Goal: Task Accomplishment & Management: Manage account settings

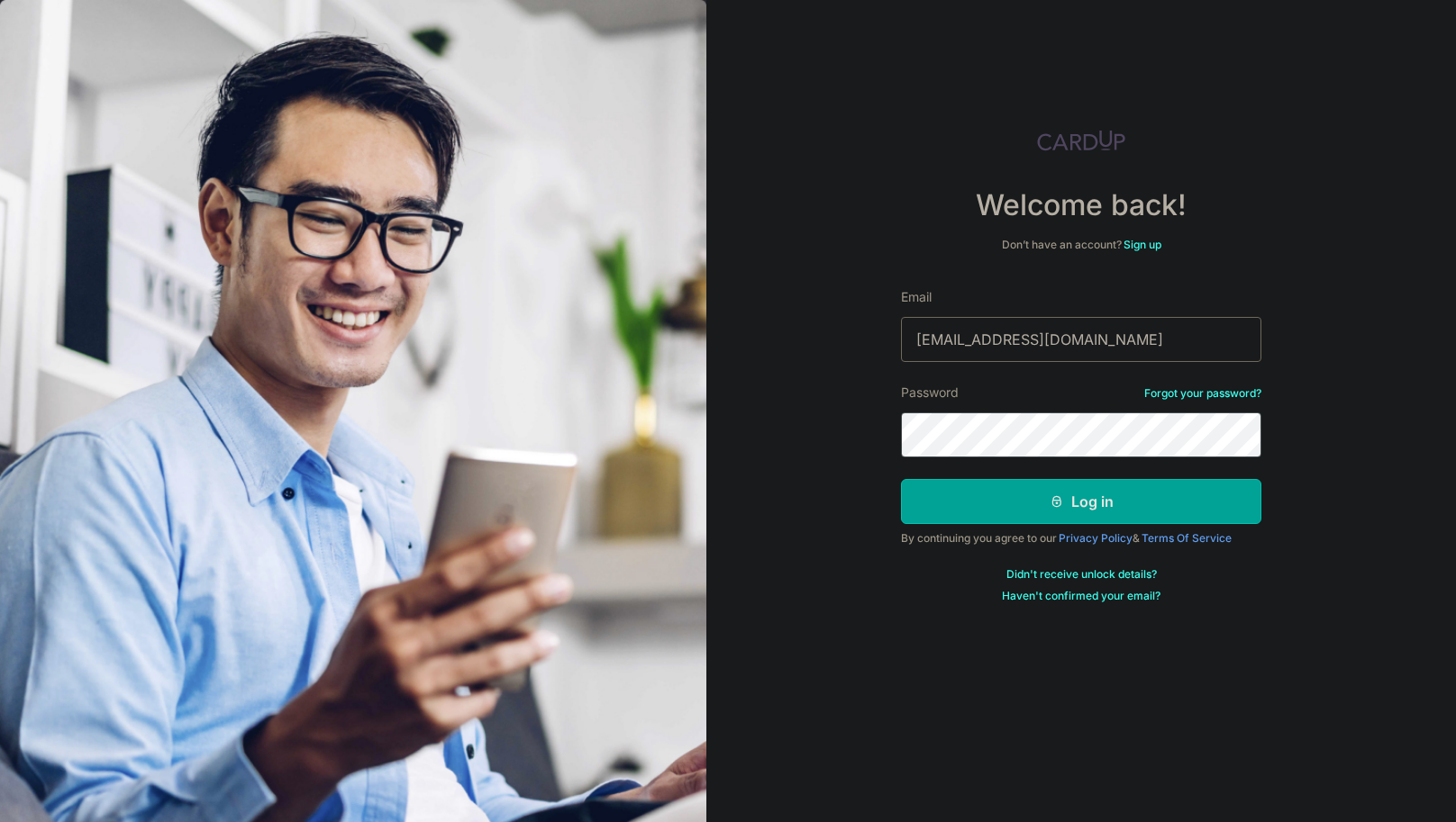
click at [1036, 348] on input "[EMAIL_ADDRESS][DOMAIN_NAME]" at bounding box center [1081, 340] width 360 height 45
type input "[EMAIL_ADDRESS][DOMAIN_NAME]"
click at [1034, 498] on button "Log in" at bounding box center [1081, 502] width 360 height 45
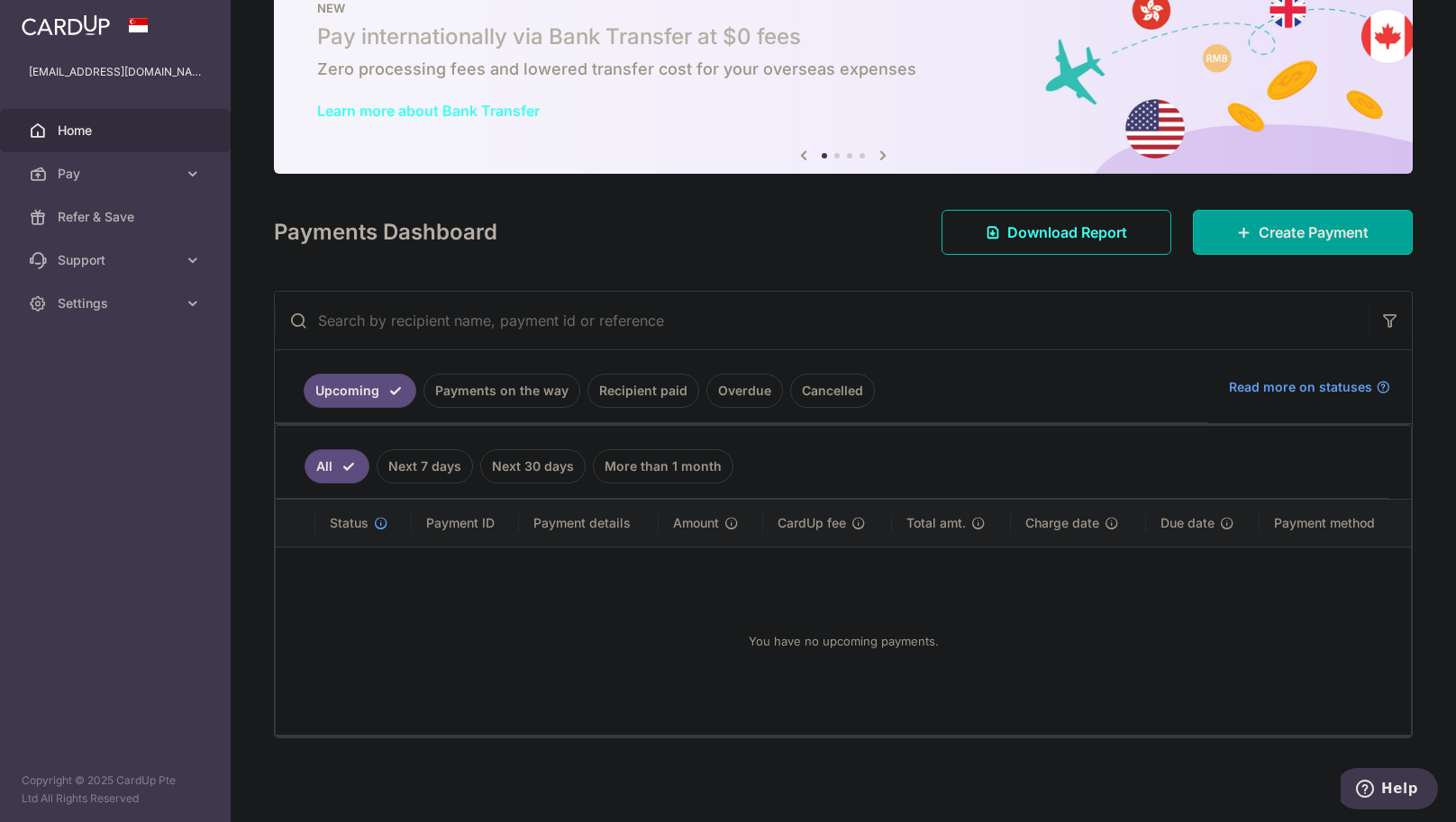
scroll to position [58, 0]
